Goal: Find contact information: Find contact information

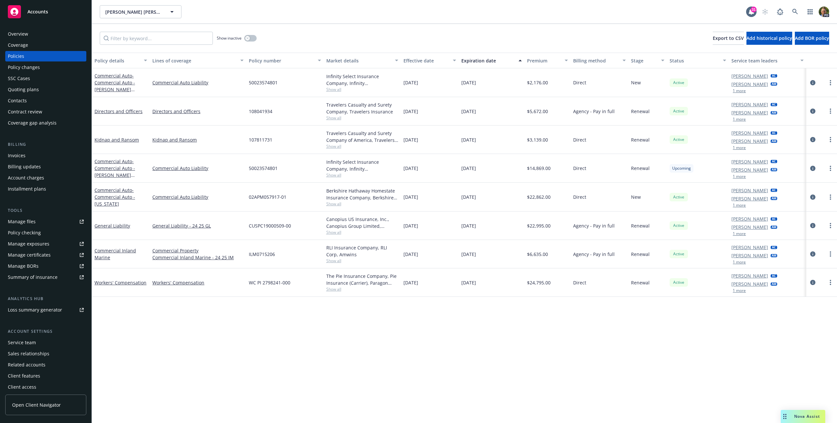
click at [49, 14] on div "Accounts" at bounding box center [46, 11] width 76 height 13
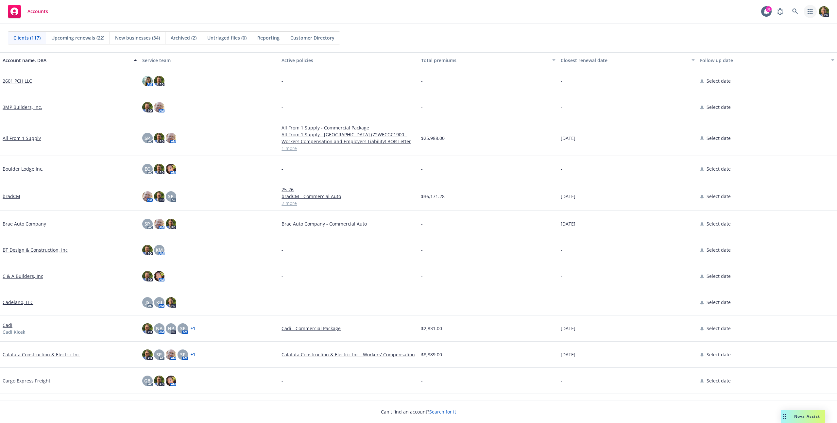
click at [814, 11] on link "button" at bounding box center [810, 11] width 13 height 13
click at [736, 68] on span "Find trading partner and contact information" at bounding box center [770, 68] width 81 height 4
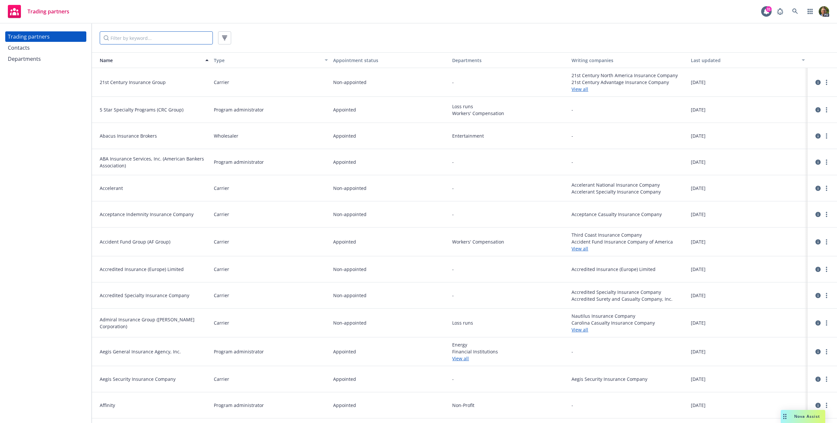
click at [134, 38] on input "Filter by keyword..." at bounding box center [156, 37] width 113 height 13
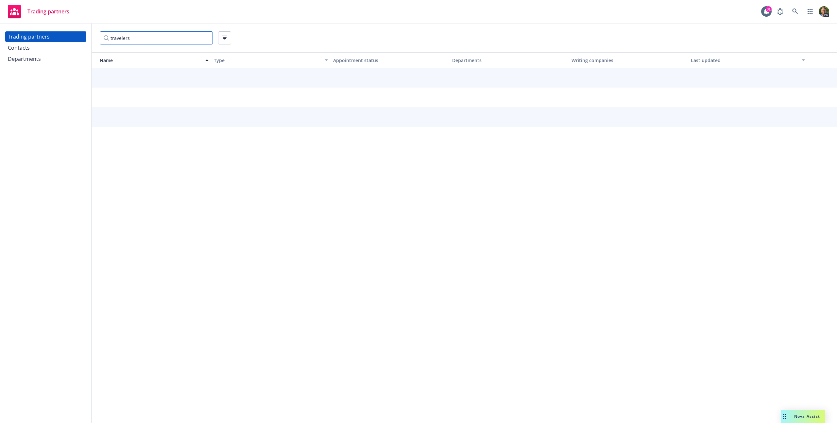
type input "travelers"
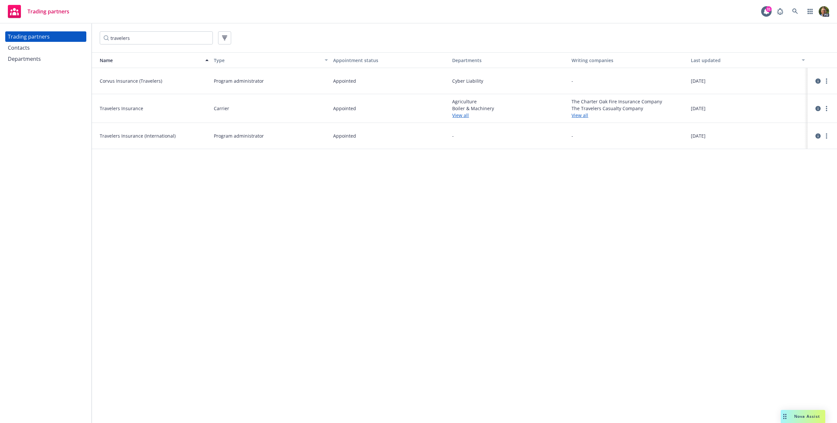
click at [138, 107] on span "Travelers Insurance" at bounding box center [154, 108] width 109 height 7
click at [824, 107] on link "more" at bounding box center [827, 109] width 8 height 8
click at [799, 118] on link "View contacts" at bounding box center [794, 121] width 73 height 13
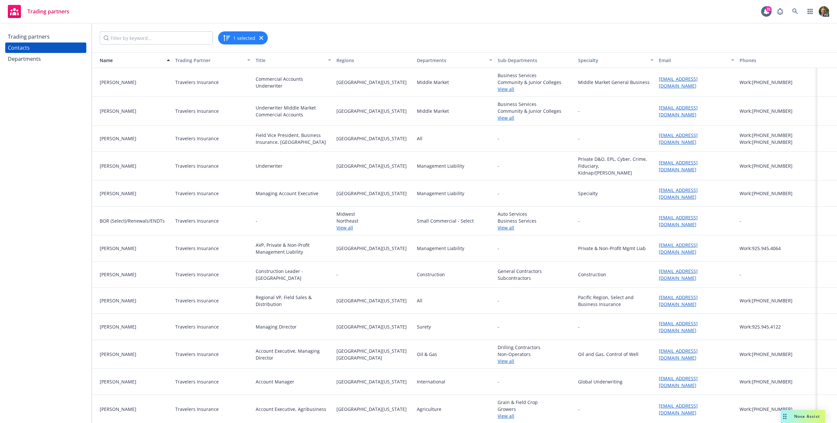
drag, startPoint x: 726, startPoint y: 218, endPoint x: 653, endPoint y: 218, distance: 72.6
click at [656, 218] on div "[EMAIL_ADDRESS][DOMAIN_NAME]" at bounding box center [696, 221] width 81 height 29
copy link "[EMAIL_ADDRESS][DOMAIN_NAME]"
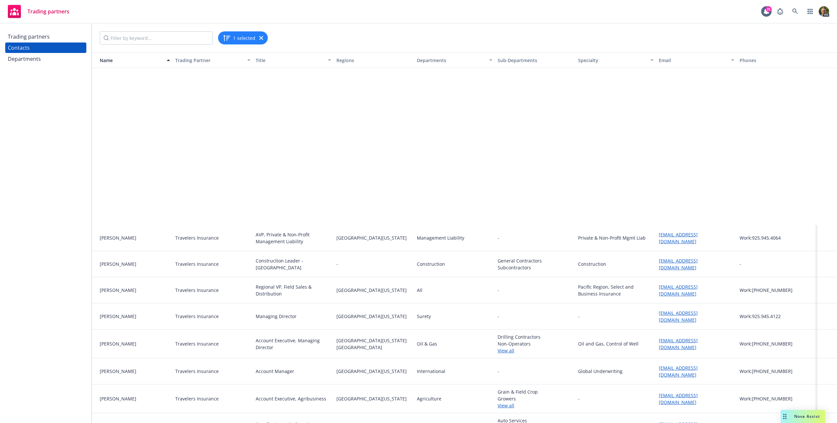
scroll to position [198, 0]
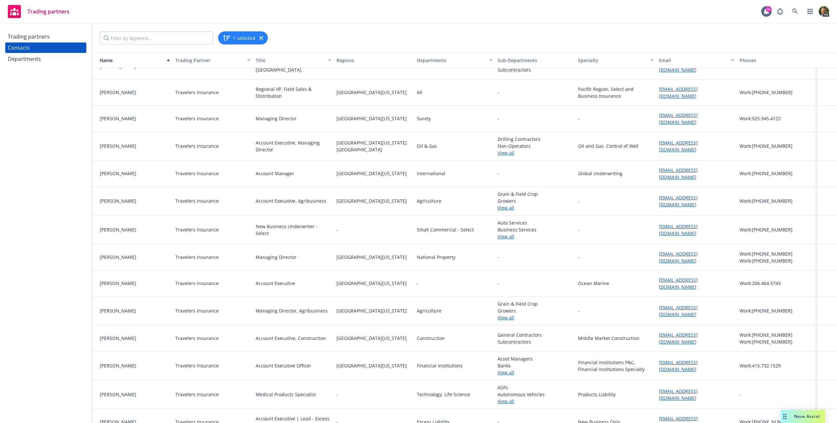
click at [715, 231] on div "[EMAIL_ADDRESS][DOMAIN_NAME]" at bounding box center [696, 230] width 81 height 29
drag, startPoint x: 715, startPoint y: 231, endPoint x: 659, endPoint y: 229, distance: 56.6
click at [659, 229] on div "[EMAIL_ADDRESS][DOMAIN_NAME]" at bounding box center [696, 230] width 81 height 29
copy link "[EMAIL_ADDRESS][DOMAIN_NAME]"
